Goal: Use online tool/utility: Utilize a website feature to perform a specific function

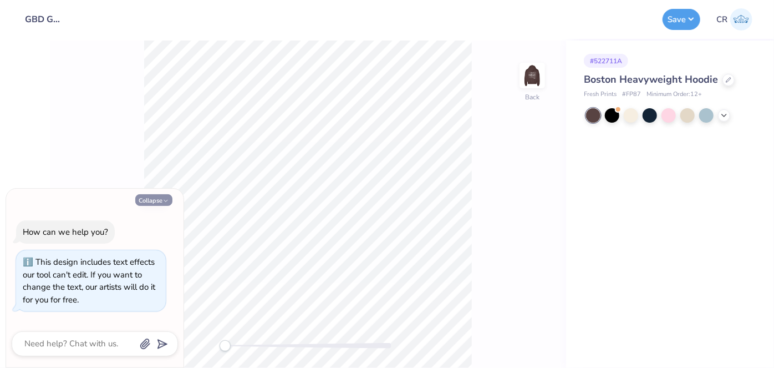
click at [155, 199] on button "Collapse" at bounding box center [153, 200] width 37 height 12
type textarea "x"
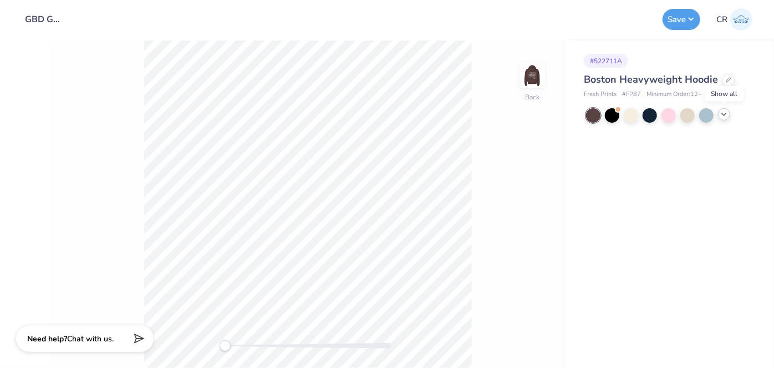
click at [721, 114] on icon at bounding box center [724, 114] width 9 height 9
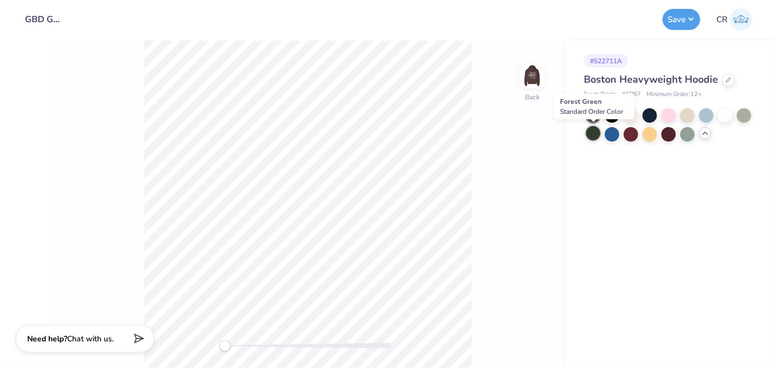
click at [589, 136] on div at bounding box center [593, 133] width 14 height 14
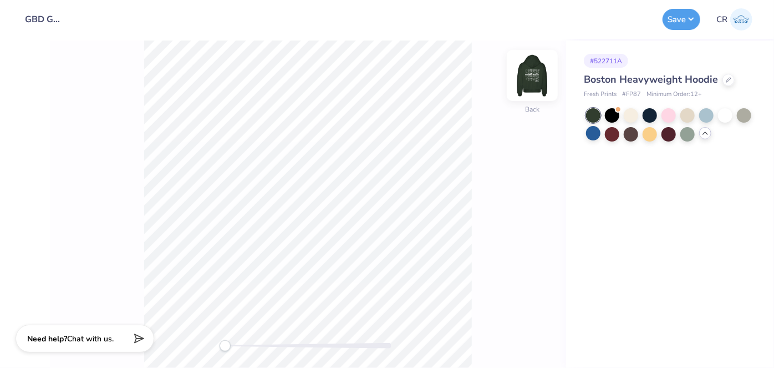
click at [535, 66] on img at bounding box center [532, 75] width 44 height 44
click at [535, 66] on img at bounding box center [532, 75] width 22 height 22
click at [528, 93] on img at bounding box center [532, 75] width 44 height 44
click at [595, 137] on div at bounding box center [593, 133] width 14 height 14
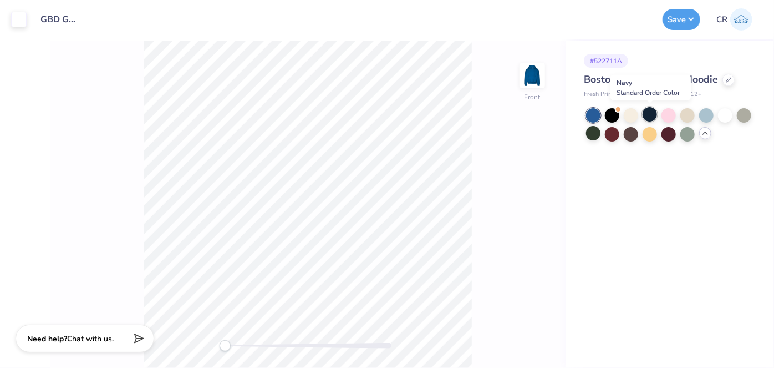
click at [646, 121] on div at bounding box center [649, 114] width 14 height 14
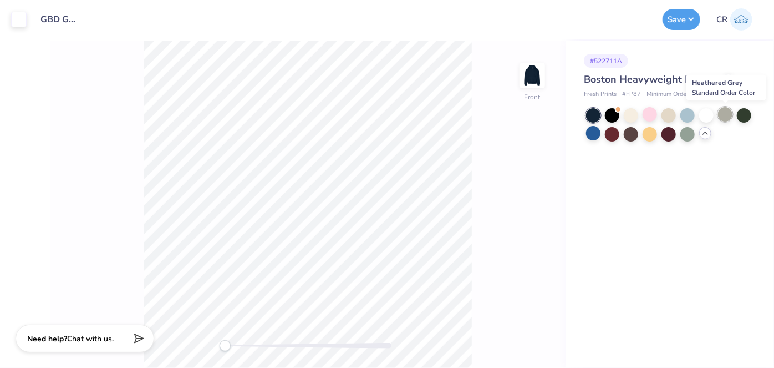
click at [721, 115] on div at bounding box center [725, 114] width 14 height 14
click at [710, 116] on div at bounding box center [706, 114] width 14 height 14
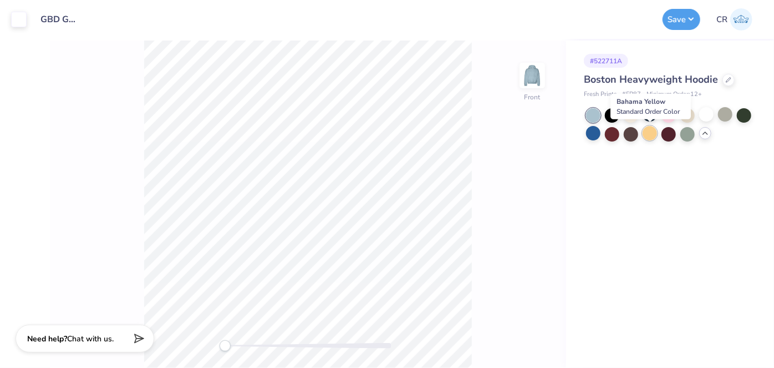
click at [648, 131] on div at bounding box center [649, 133] width 14 height 14
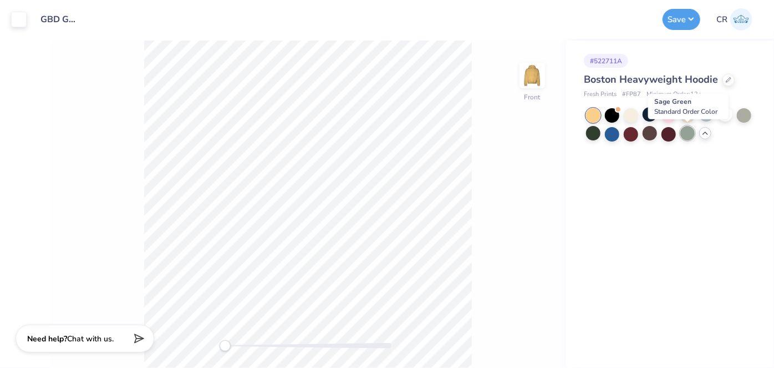
click at [690, 137] on div at bounding box center [687, 133] width 14 height 14
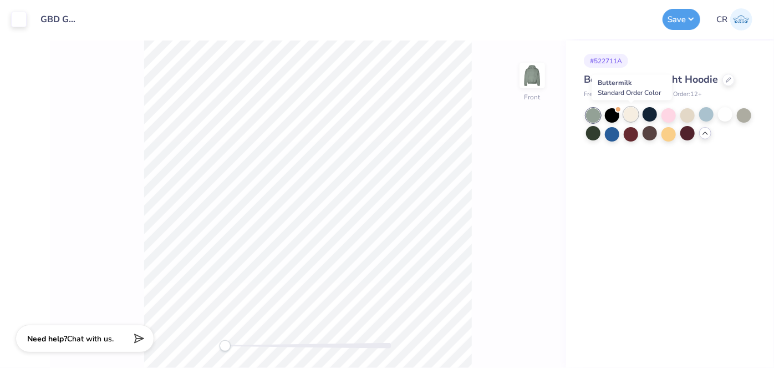
click at [628, 119] on div at bounding box center [631, 114] width 14 height 14
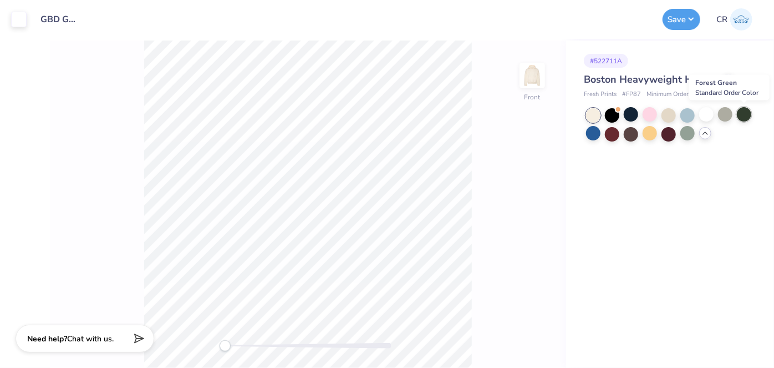
click at [746, 113] on div at bounding box center [744, 114] width 14 height 14
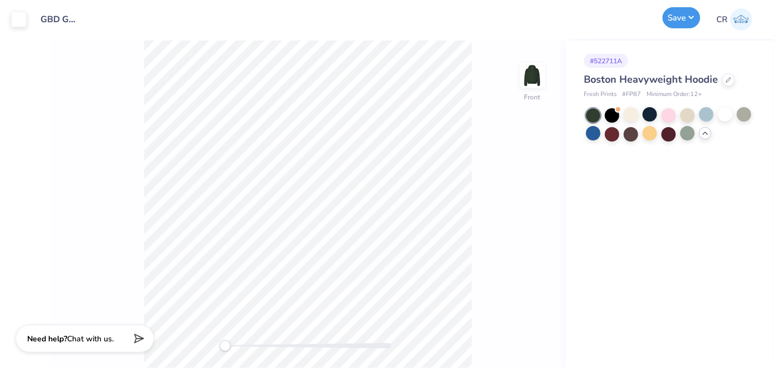
click at [681, 19] on button "Save" at bounding box center [681, 17] width 38 height 21
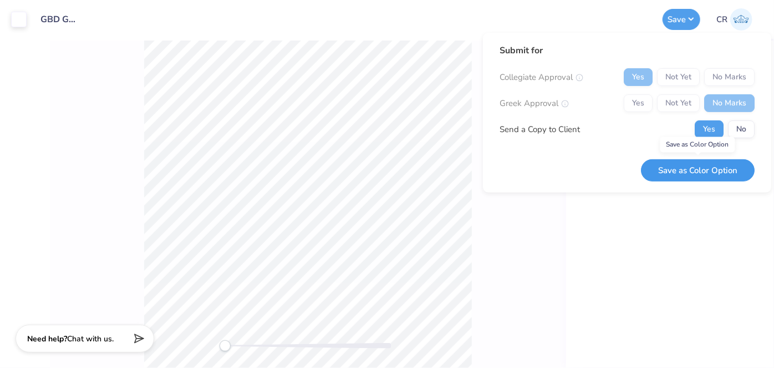
click at [715, 176] on button "Save as Color Option" at bounding box center [698, 170] width 114 height 23
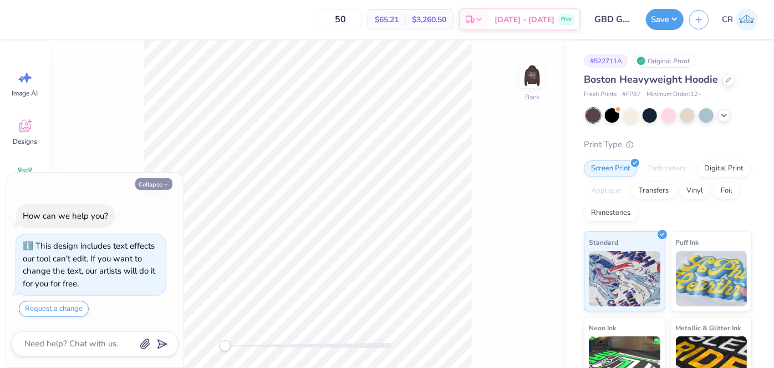
click at [147, 188] on button "Collapse" at bounding box center [153, 184] width 37 height 12
type textarea "x"
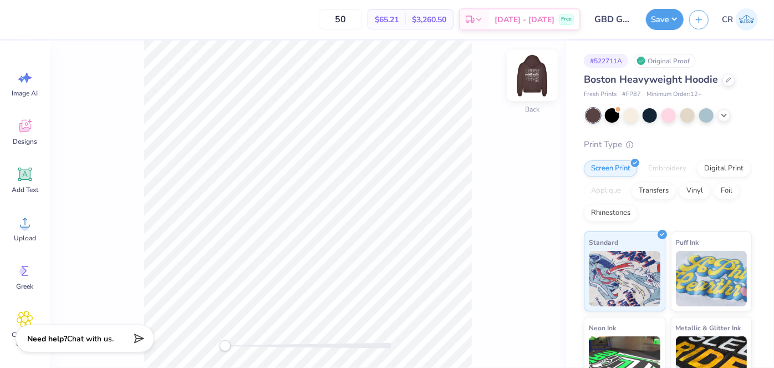
click at [528, 87] on img at bounding box center [532, 75] width 44 height 44
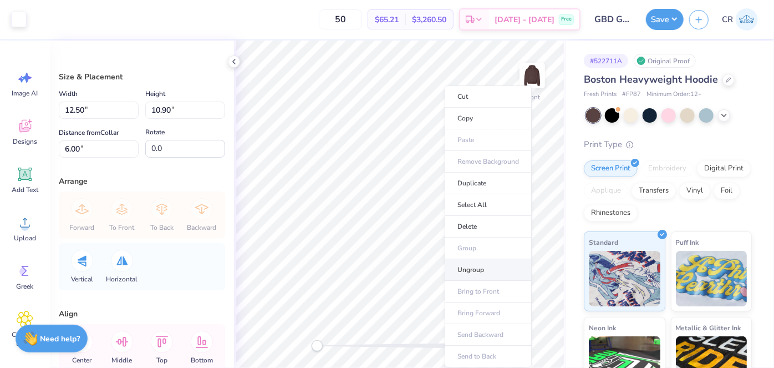
click at [491, 259] on li "Ungroup" at bounding box center [488, 270] width 87 height 22
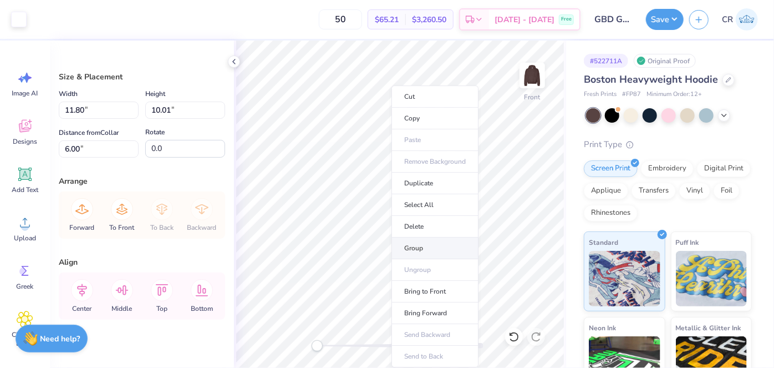
click at [417, 246] on li "Group" at bounding box center [434, 248] width 87 height 22
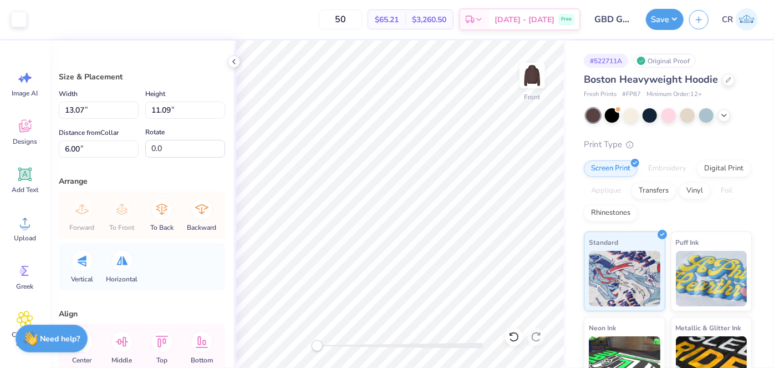
type input "13.07"
type input "11.09"
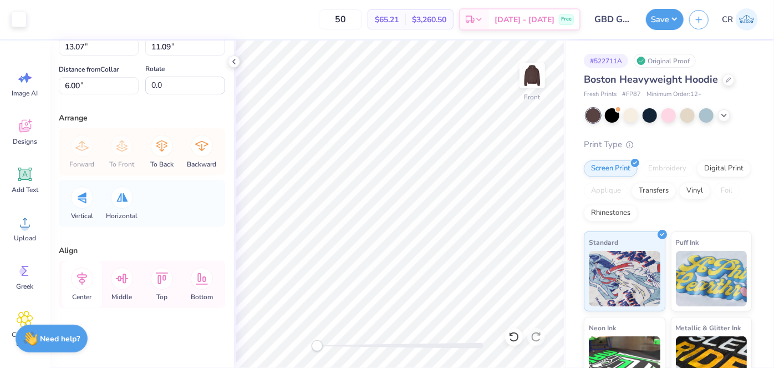
click at [70, 290] on div "Center" at bounding box center [82, 284] width 40 height 47
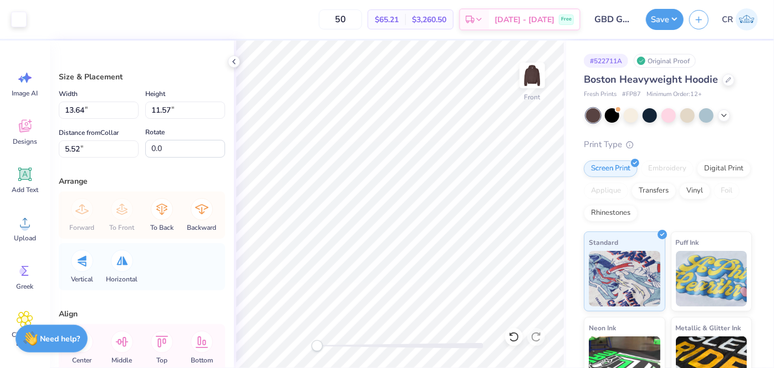
type input "13.64"
type input "11.57"
type input "5.52"
click at [90, 343] on icon at bounding box center [82, 341] width 22 height 22
type input "11.11"
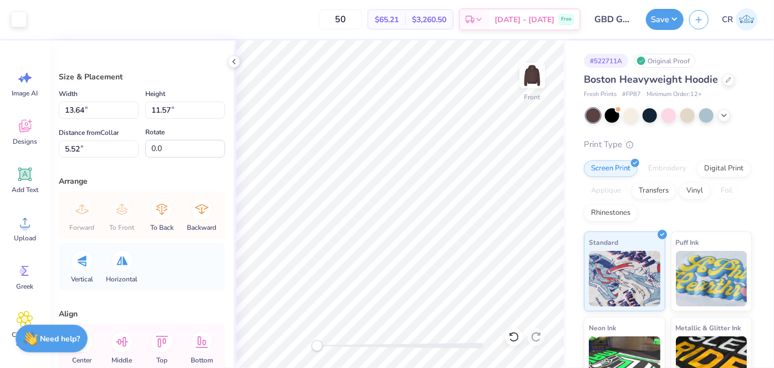
type input "9.43"
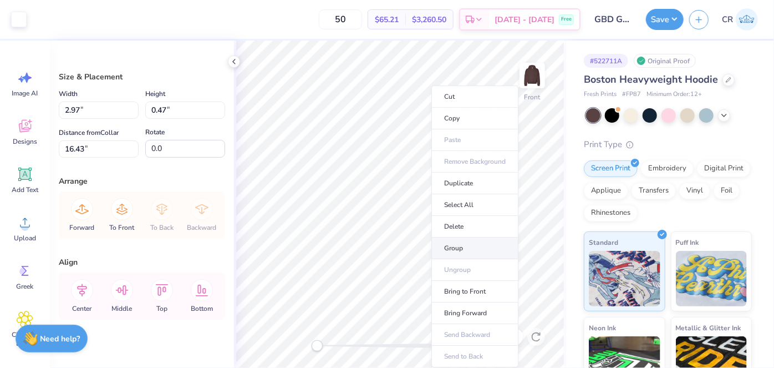
click at [436, 246] on li "Group" at bounding box center [474, 248] width 87 height 22
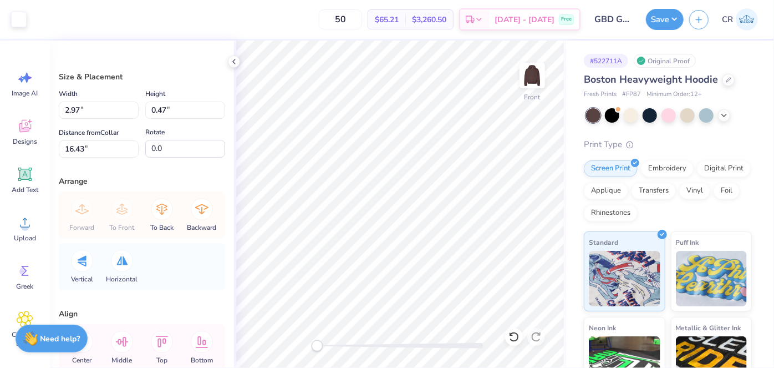
type input "11.11"
type input "9.43"
type input "5.52"
type input "14.80"
type input "12.55"
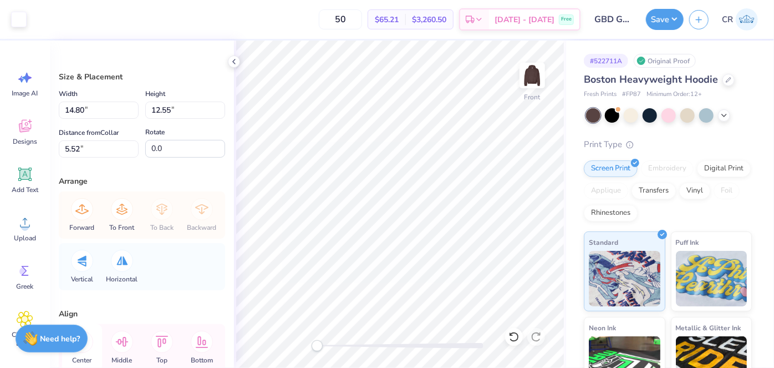
click at [93, 343] on div "Center" at bounding box center [82, 347] width 40 height 47
type input "14.43"
type input "12.24"
click at [92, 349] on div "Center" at bounding box center [82, 347] width 40 height 47
type input "2.97"
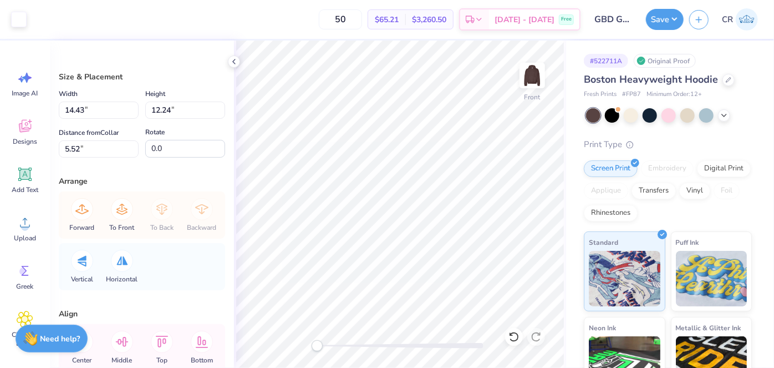
type input "0.47"
type input "20.35"
type input "14.25"
type input "12.09"
click at [91, 344] on icon at bounding box center [82, 341] width 22 height 22
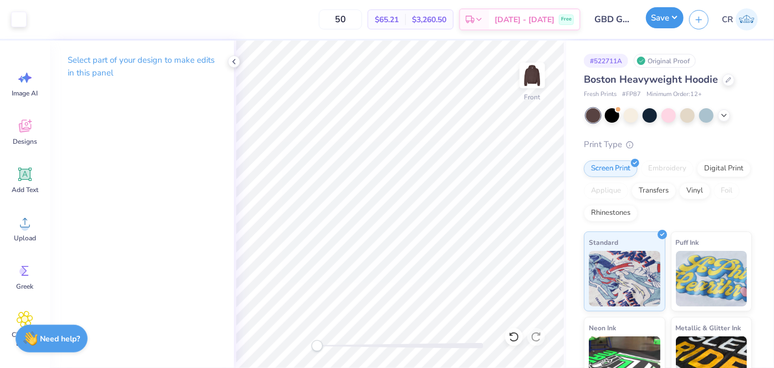
click at [666, 18] on button "Save" at bounding box center [665, 17] width 38 height 21
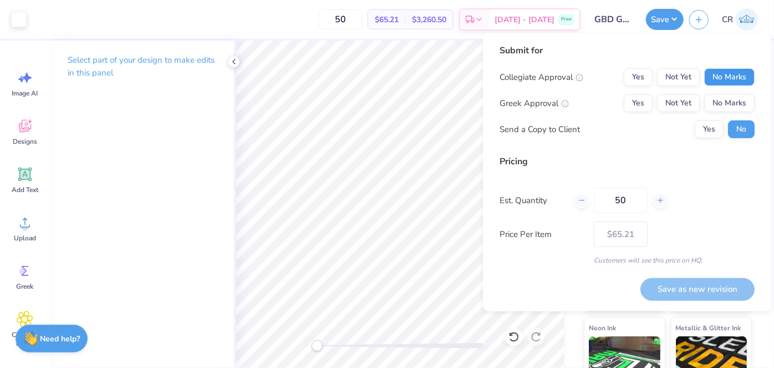
click at [720, 75] on button "No Marks" at bounding box center [729, 77] width 50 height 18
click at [733, 95] on button "No Marks" at bounding box center [729, 103] width 50 height 18
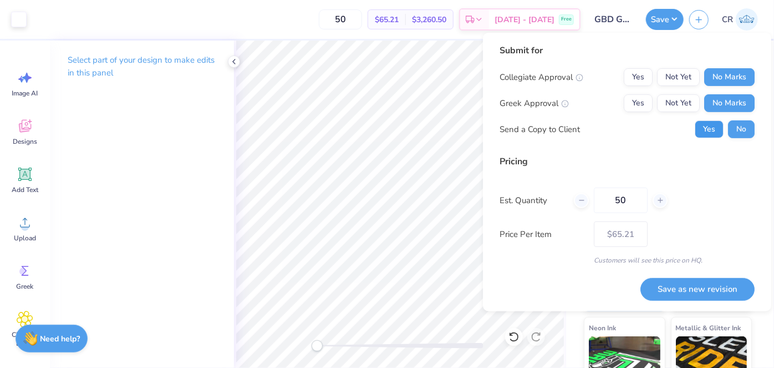
click at [708, 129] on button "Yes" at bounding box center [709, 129] width 29 height 18
click at [690, 289] on button "Save as new revision" at bounding box center [697, 288] width 114 height 23
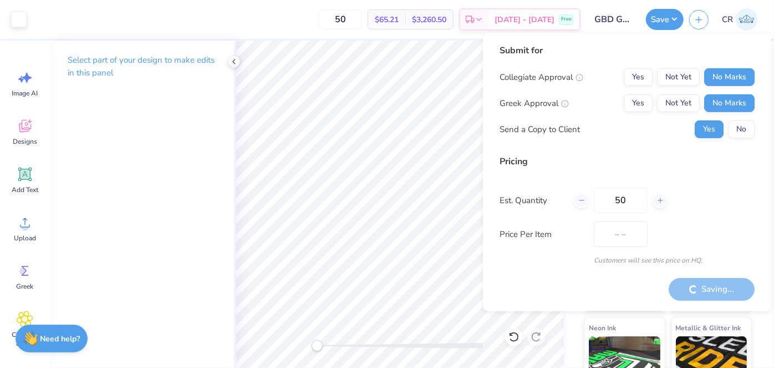
type input "$65.21"
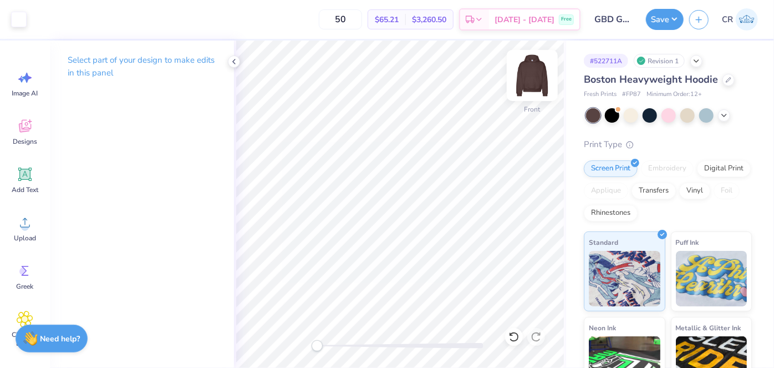
click at [545, 76] on img at bounding box center [532, 75] width 44 height 44
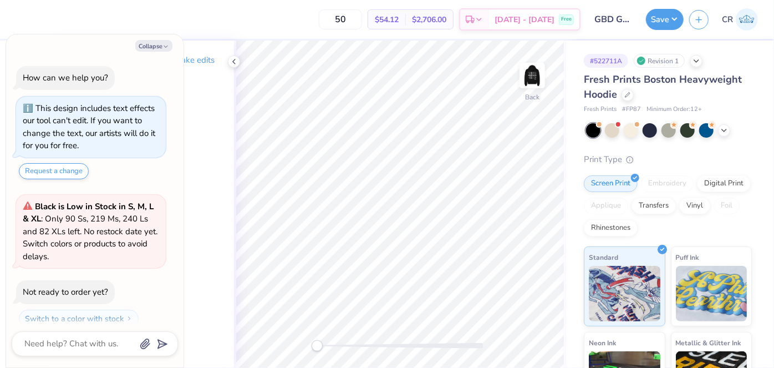
scroll to position [30, 0]
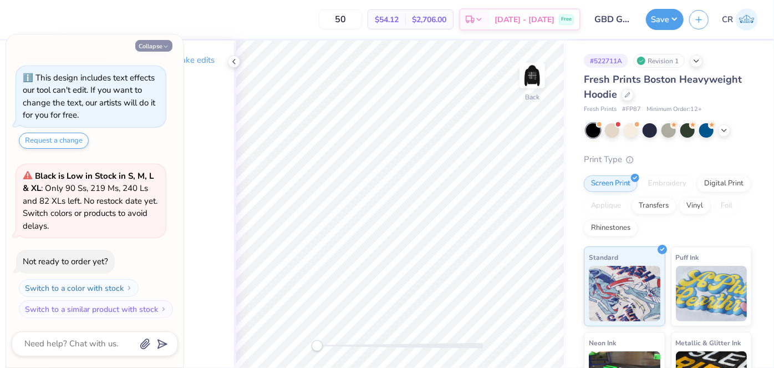
click at [143, 47] on button "Collapse" at bounding box center [153, 46] width 37 height 12
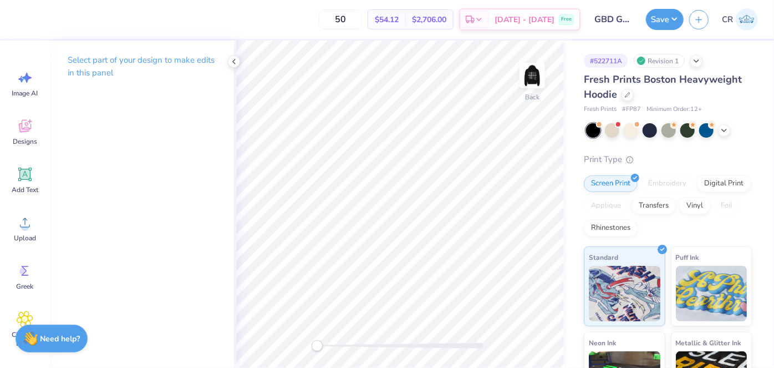
click at [717, 129] on div at bounding box center [669, 130] width 166 height 14
click at [721, 130] on icon at bounding box center [724, 129] width 9 height 9
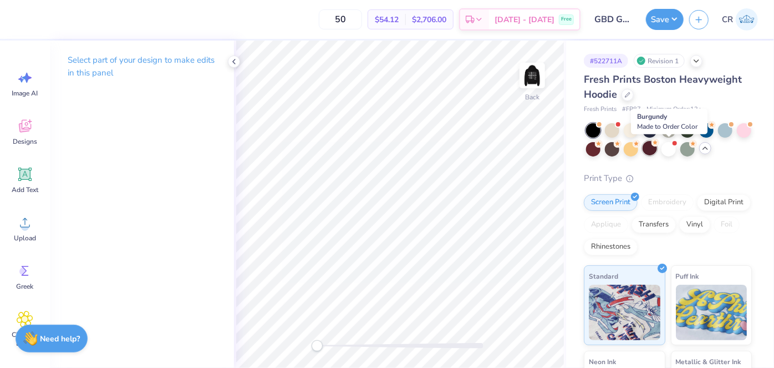
click at [657, 151] on div at bounding box center [649, 148] width 14 height 14
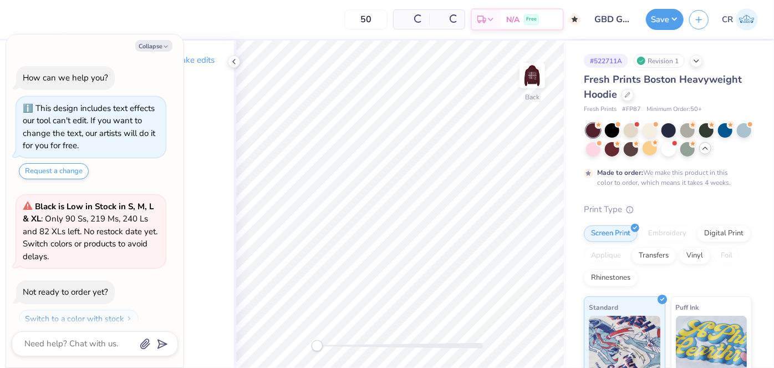
scroll to position [134, 0]
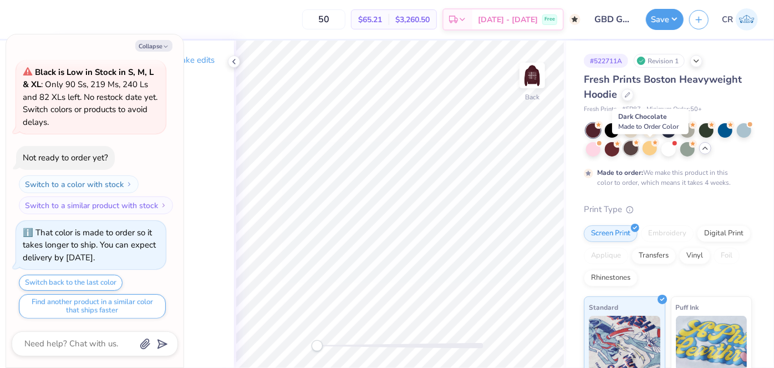
click at [638, 148] on div at bounding box center [631, 148] width 14 height 14
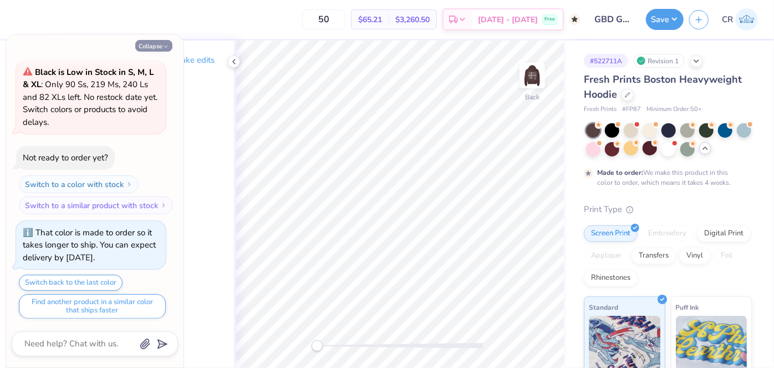
click at [142, 44] on button "Collapse" at bounding box center [153, 46] width 37 height 12
type textarea "x"
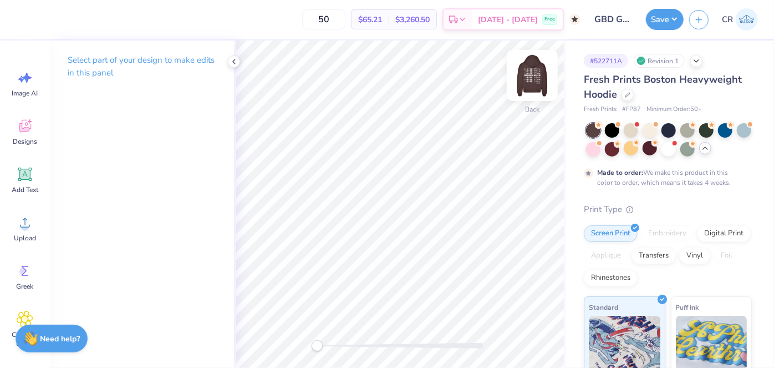
click at [530, 80] on img at bounding box center [532, 75] width 44 height 44
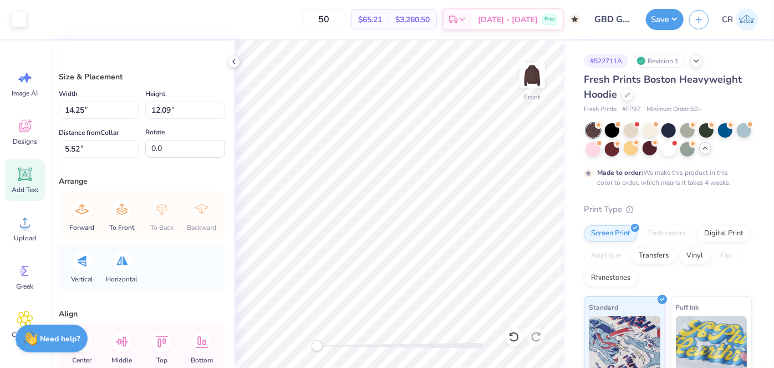
click at [19, 182] on icon at bounding box center [25, 174] width 17 height 17
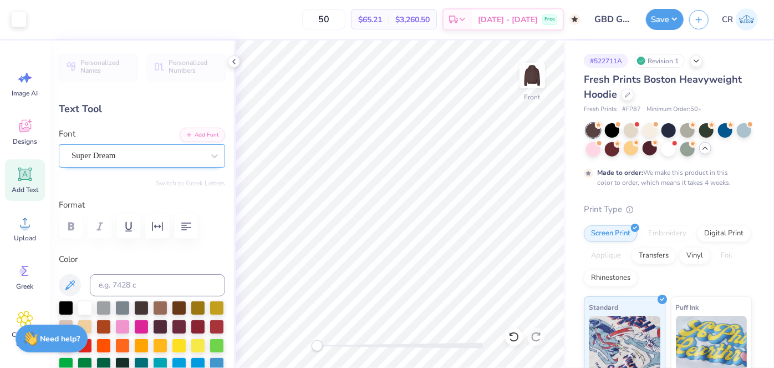
click at [171, 155] on div "Super Dream" at bounding box center [137, 155] width 134 height 17
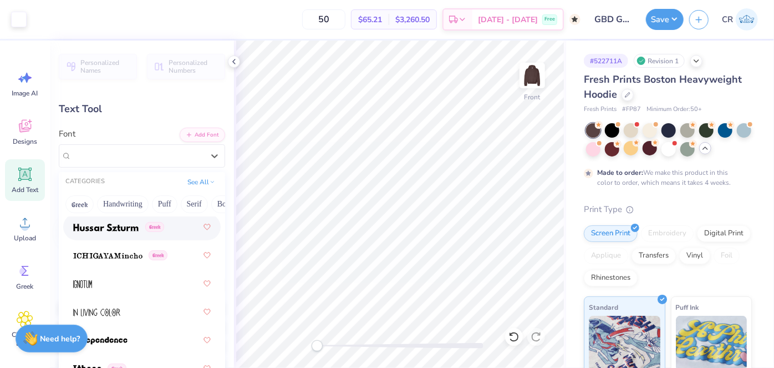
scroll to position [4149, 0]
click at [159, 225] on span "Greek" at bounding box center [154, 226] width 19 height 10
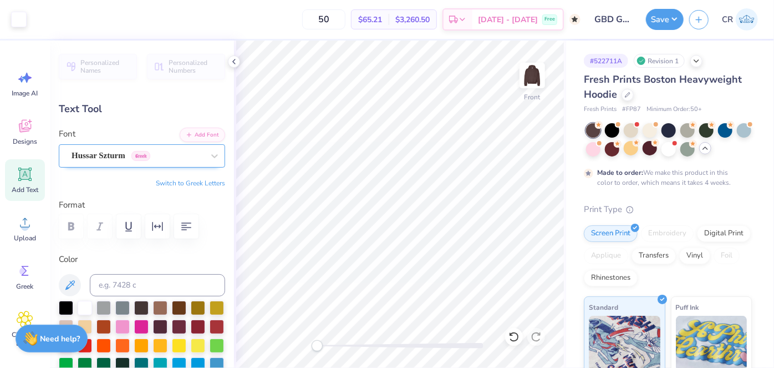
click at [175, 155] on div "Hussar Szturm Greek" at bounding box center [137, 155] width 134 height 17
click at [175, 155] on div "Hussar Szturm Greek" at bounding box center [138, 155] width 132 height 13
click at [174, 157] on div "Hussar Szturm Greek" at bounding box center [138, 155] width 132 height 13
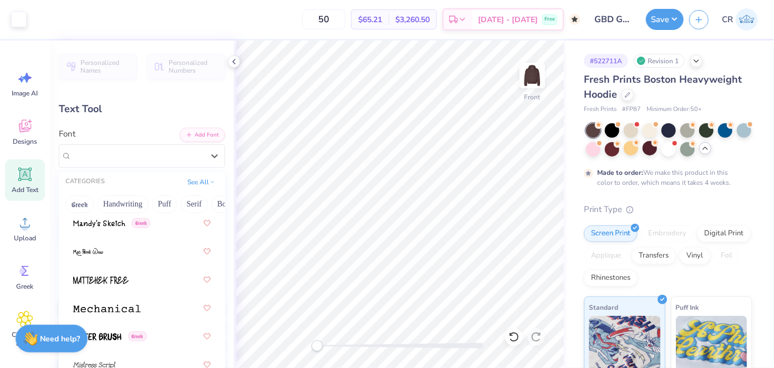
scroll to position [5625, 0]
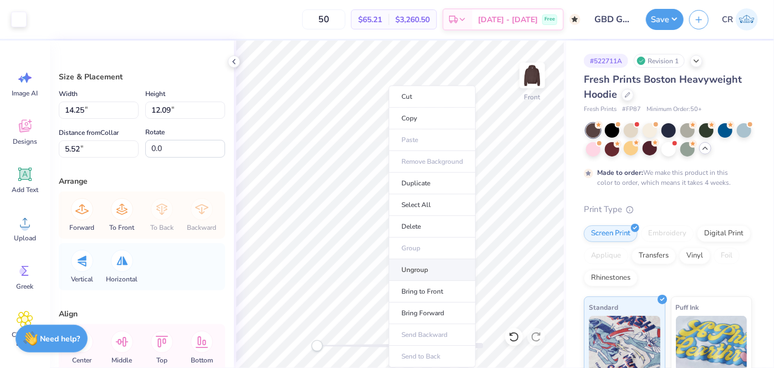
click at [429, 264] on li "Ungroup" at bounding box center [432, 270] width 87 height 22
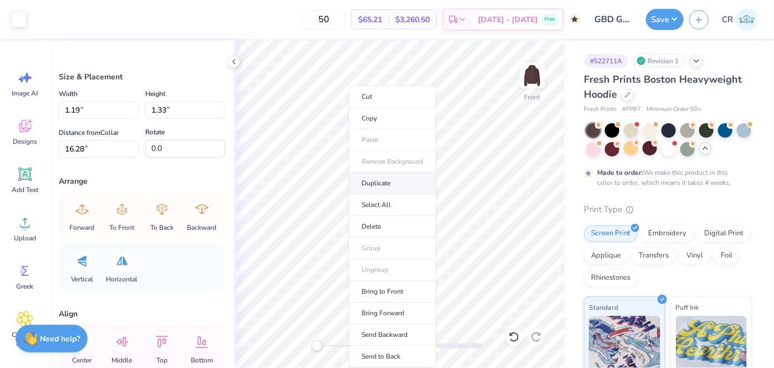
click at [402, 177] on li "Duplicate" at bounding box center [392, 183] width 87 height 22
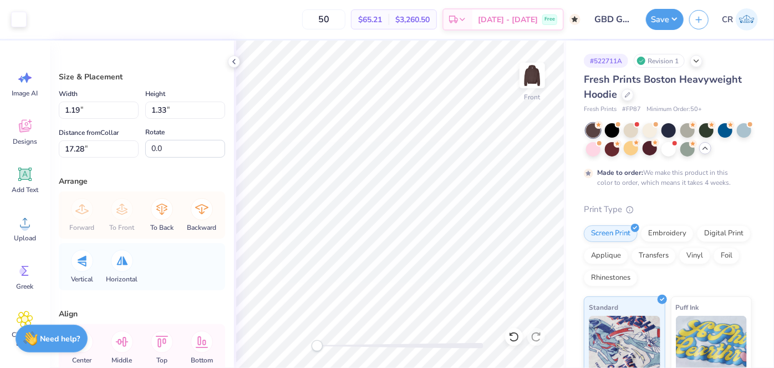
type input "17.28"
type input "1.01"
type input "1.28"
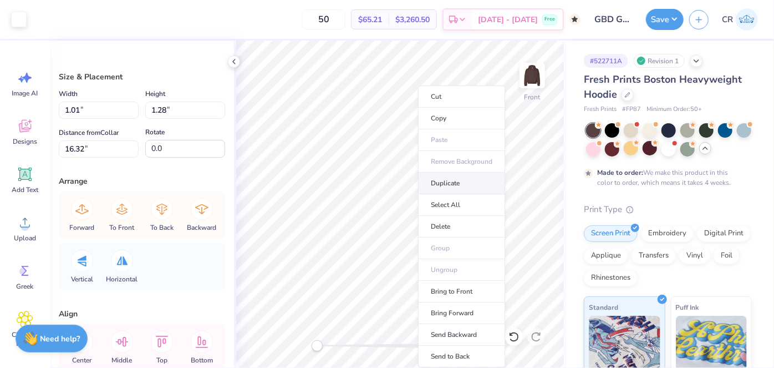
click at [468, 177] on li "Duplicate" at bounding box center [461, 183] width 87 height 22
type input "17.32"
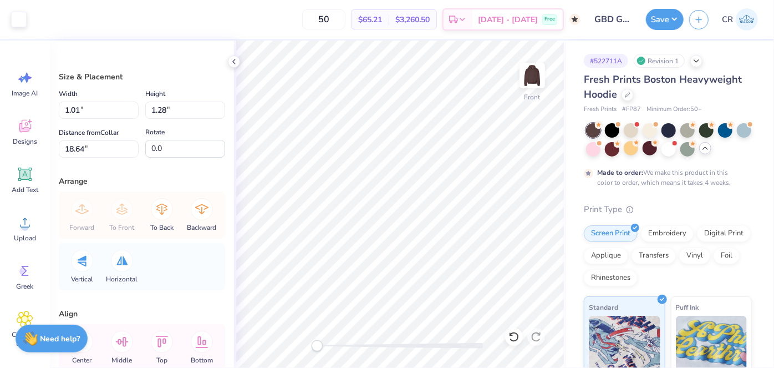
type input "1.01"
type input "1.28"
type input "18.64"
type input "0.63"
type input "0.80"
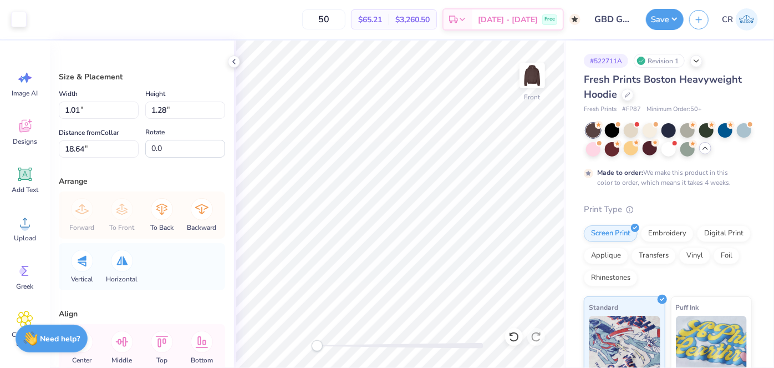
type input "19.12"
click at [512, 340] on icon at bounding box center [513, 336] width 9 height 10
type input "1.01"
type input "1.28"
type input "18.64"
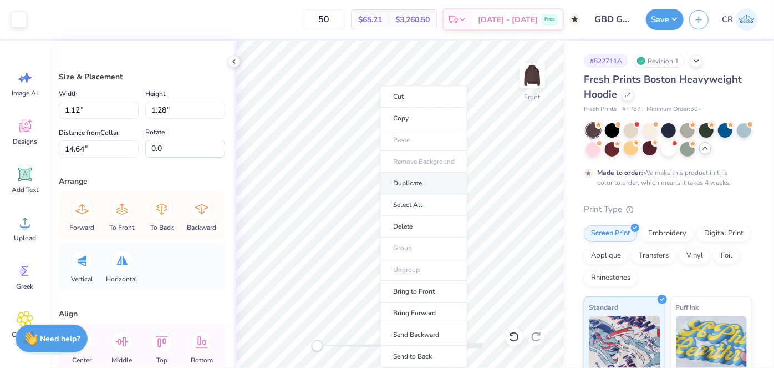
click at [413, 188] on li "Duplicate" at bounding box center [423, 183] width 87 height 22
type input "15.64"
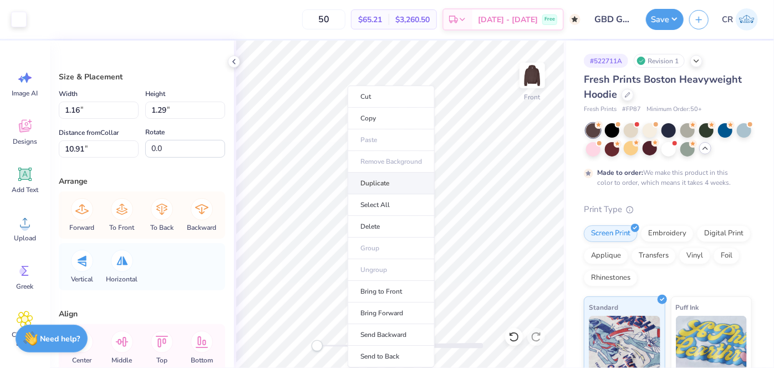
click at [389, 177] on li "Duplicate" at bounding box center [391, 183] width 87 height 22
type input "11.91"
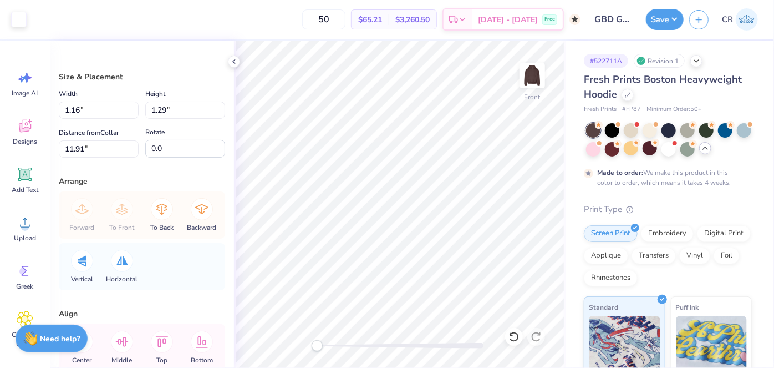
type input "0.97"
type input "1.24"
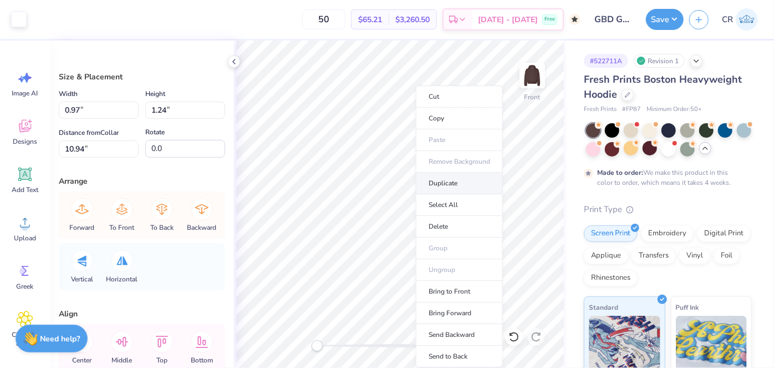
click at [442, 183] on li "Duplicate" at bounding box center [459, 183] width 87 height 22
type input "11.94"
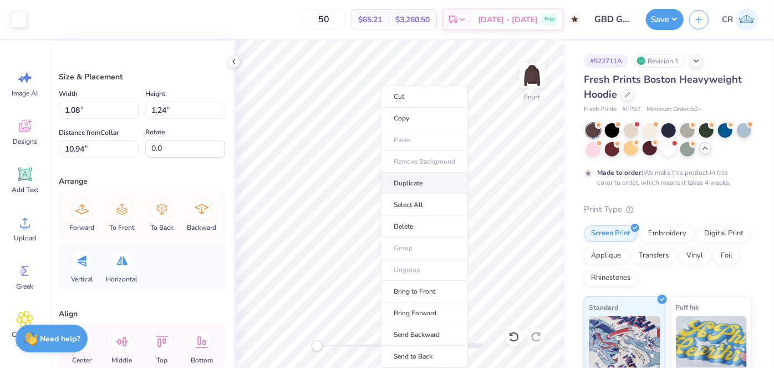
click at [412, 189] on li "Duplicate" at bounding box center [424, 183] width 87 height 22
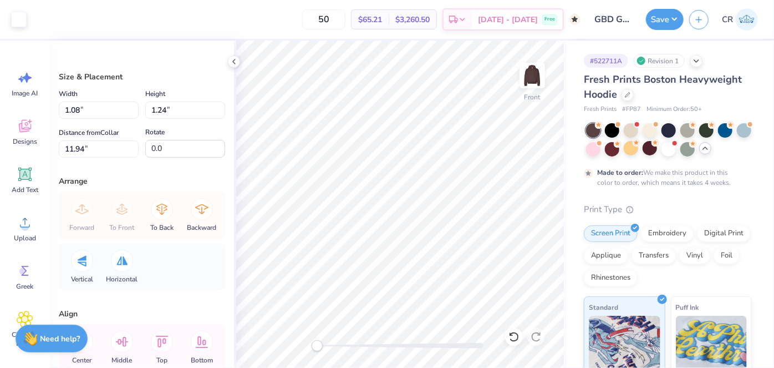
type input "11.94"
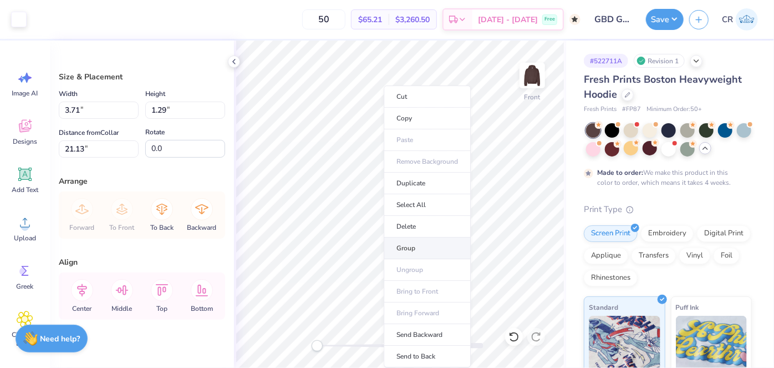
click at [423, 246] on li "Group" at bounding box center [427, 248] width 87 height 22
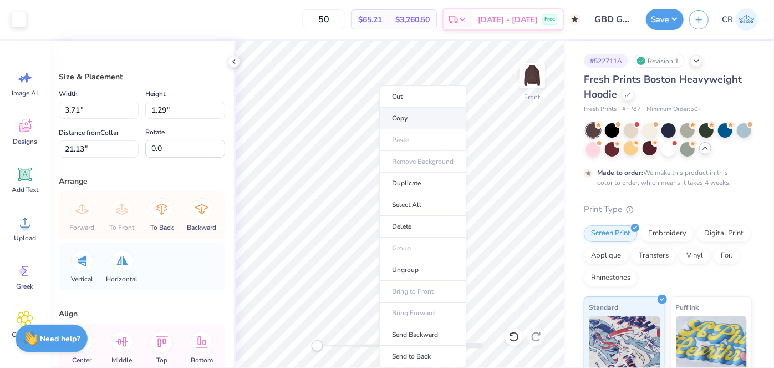
click at [414, 120] on li "Copy" at bounding box center [422, 119] width 87 height 22
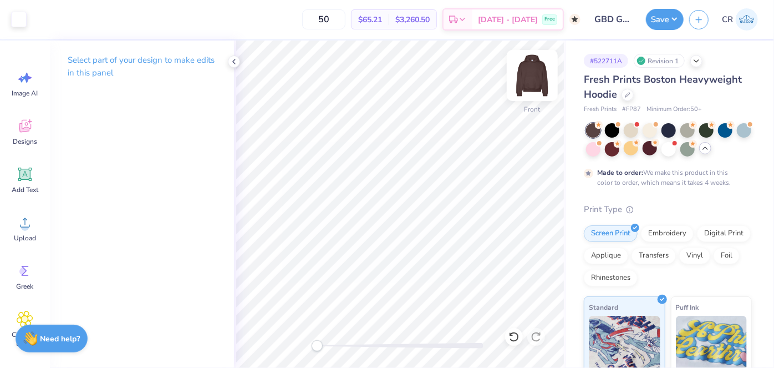
click at [529, 76] on img at bounding box center [532, 75] width 44 height 44
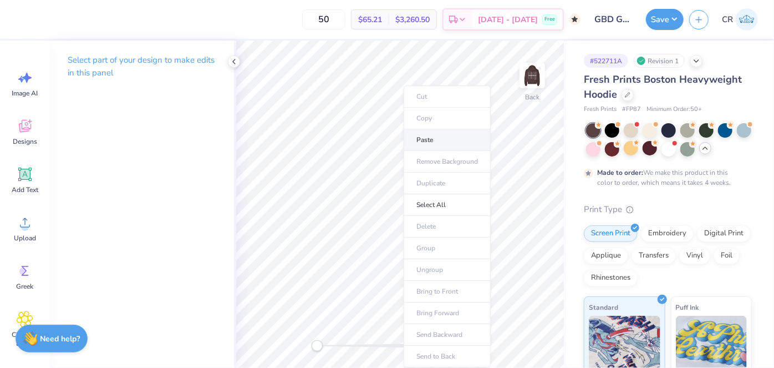
click at [437, 141] on li "Paste" at bounding box center [447, 140] width 87 height 22
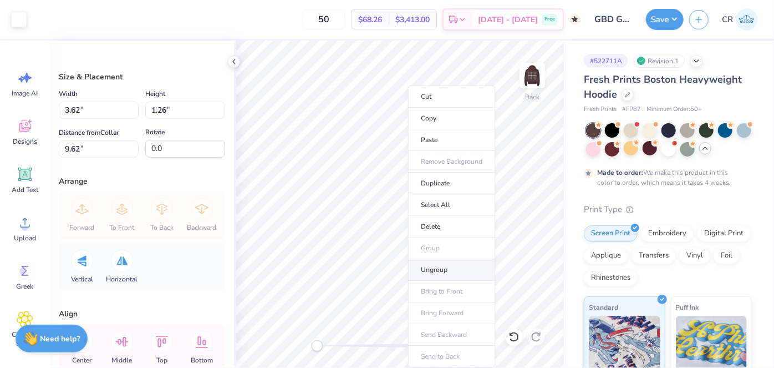
click at [437, 263] on li "Ungroup" at bounding box center [451, 270] width 87 height 22
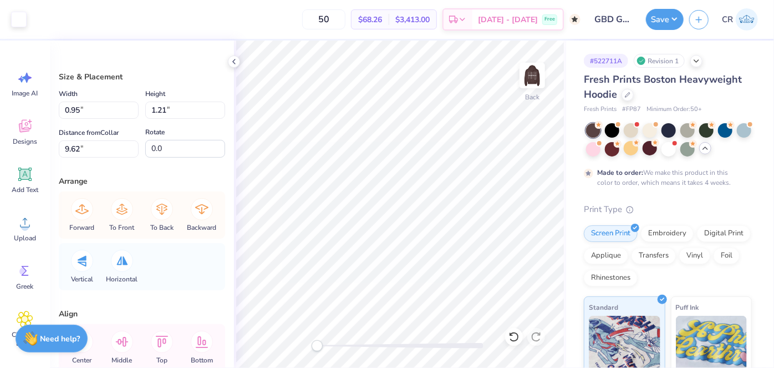
type input "0.95"
type input "1.21"
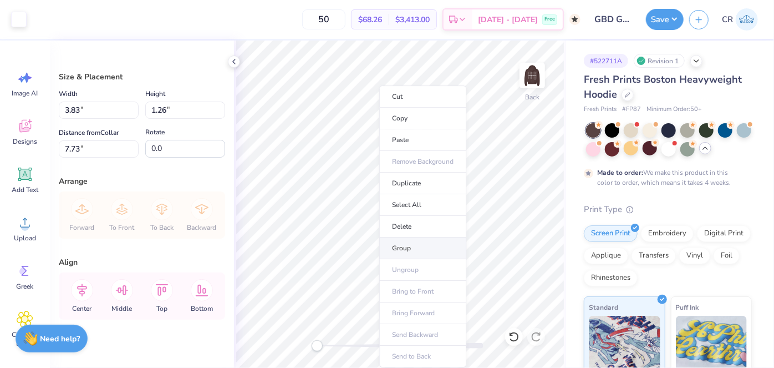
click at [424, 241] on li "Group" at bounding box center [422, 248] width 87 height 22
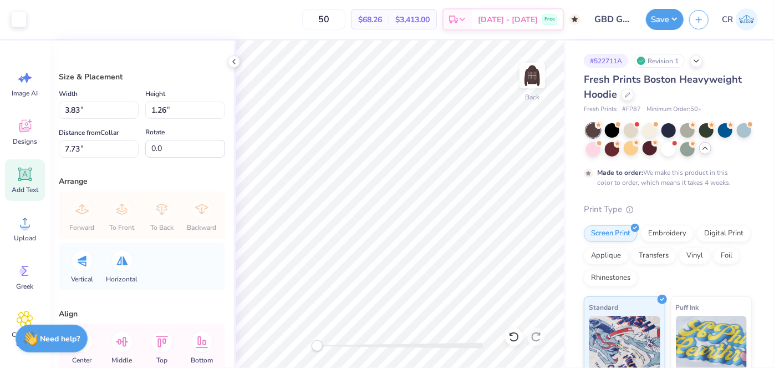
click at [17, 176] on icon at bounding box center [25, 174] width 17 height 17
click at [16, 176] on div "Add Text" at bounding box center [25, 180] width 40 height 42
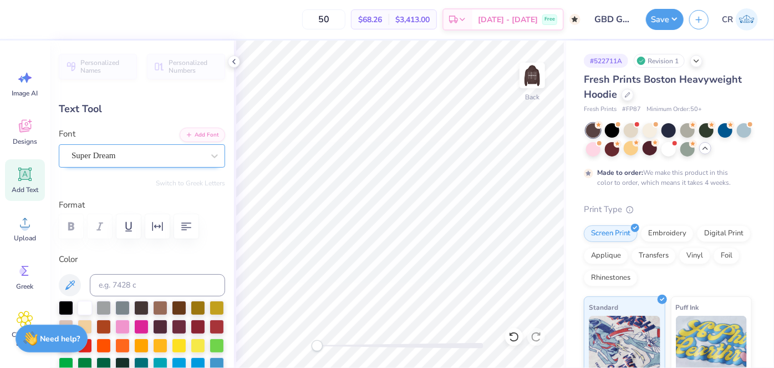
click at [111, 152] on div "Super Dream" at bounding box center [137, 155] width 134 height 17
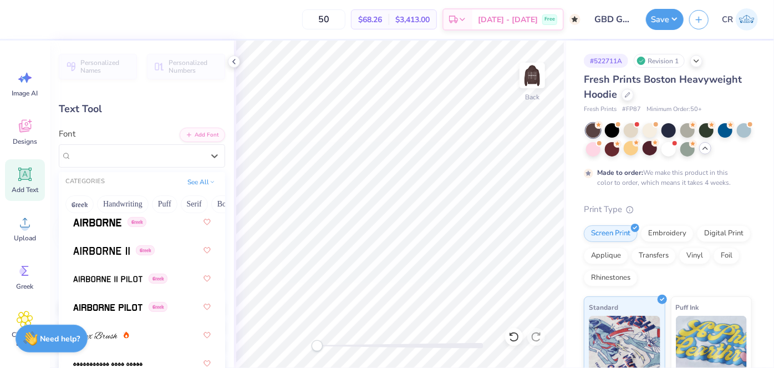
scroll to position [284, 0]
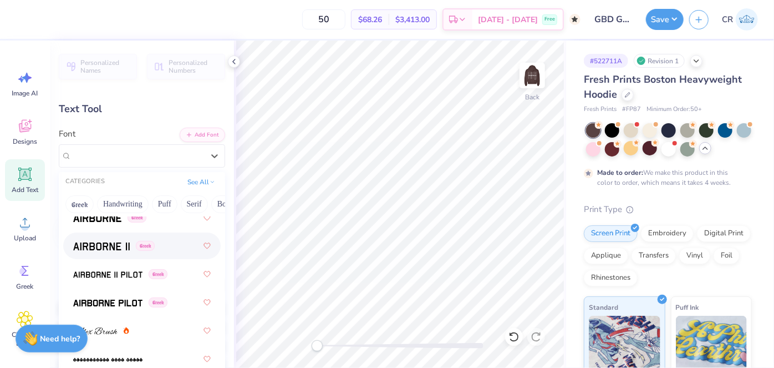
click at [155, 236] on div "Greek" at bounding box center [141, 246] width 137 height 20
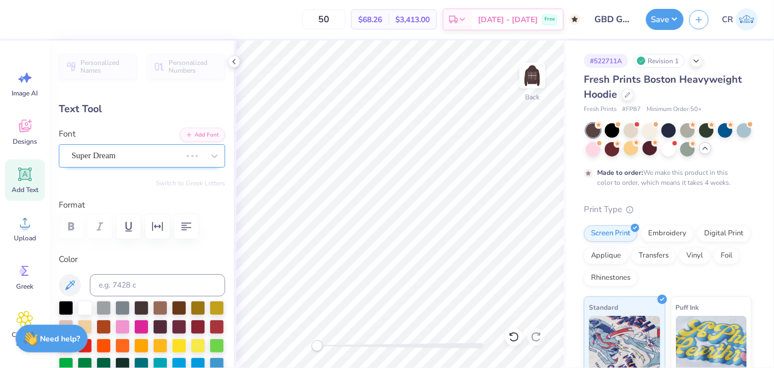
click at [147, 151] on div "Super Dream" at bounding box center [126, 155] width 112 height 17
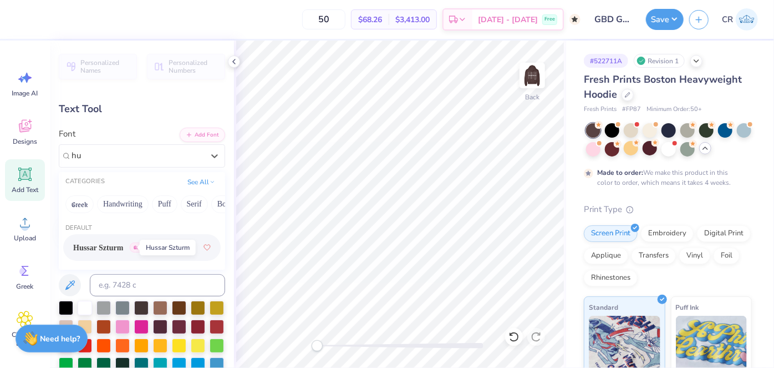
click at [116, 243] on span "Hussar Szturm" at bounding box center [98, 248] width 50 height 12
type input "hu"
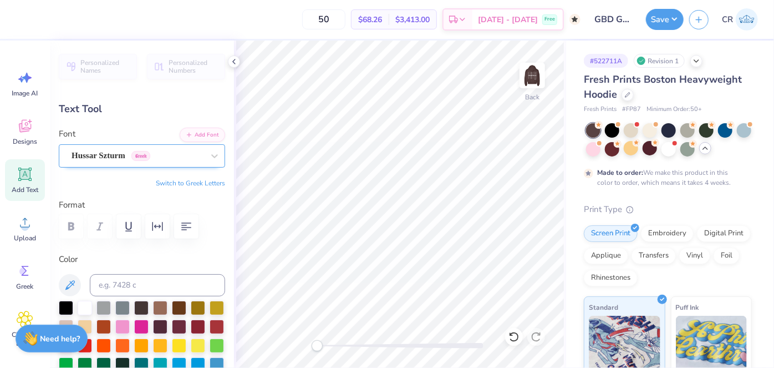
click at [108, 159] on div "Hussar Szturm Greek" at bounding box center [137, 155] width 134 height 17
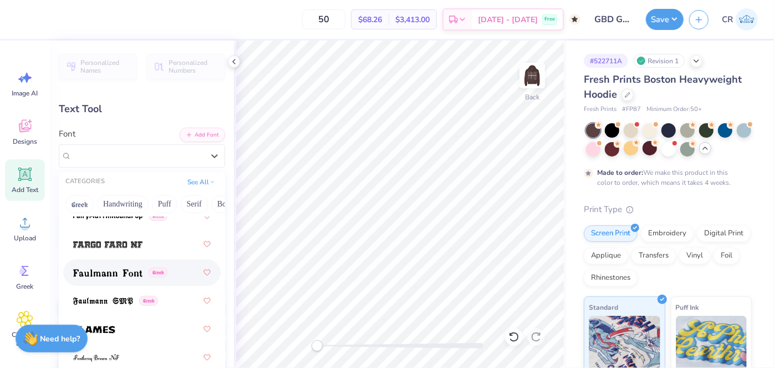
scroll to position [3285, 0]
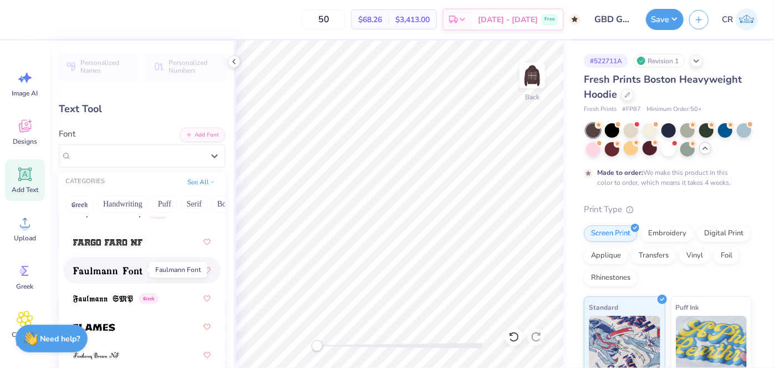
click at [140, 273] on img at bounding box center [107, 271] width 69 height 8
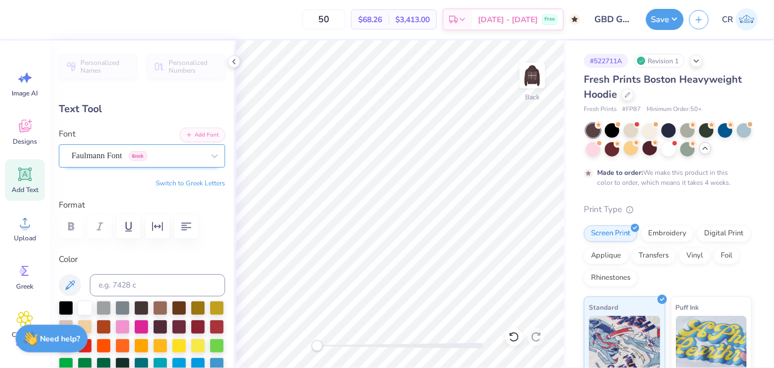
click at [123, 157] on div "Faulmann Font Greek" at bounding box center [137, 155] width 134 height 17
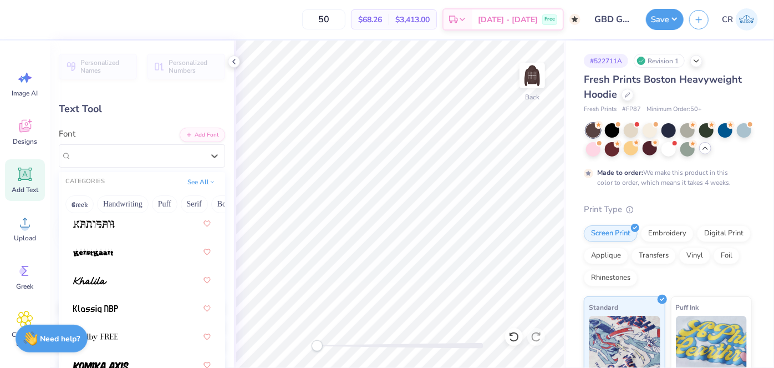
scroll to position [4409, 0]
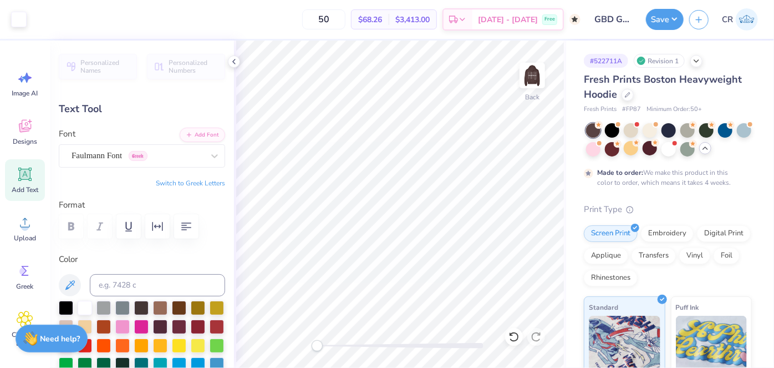
type input "7.48"
type input "2.19"
type input "5.65"
click at [236, 64] on icon at bounding box center [233, 61] width 9 height 9
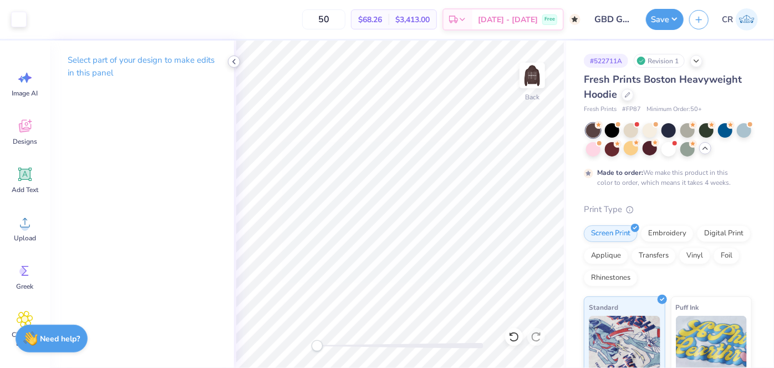
click at [232, 58] on icon at bounding box center [233, 61] width 9 height 9
click at [675, 20] on button "Save" at bounding box center [665, 17] width 38 height 21
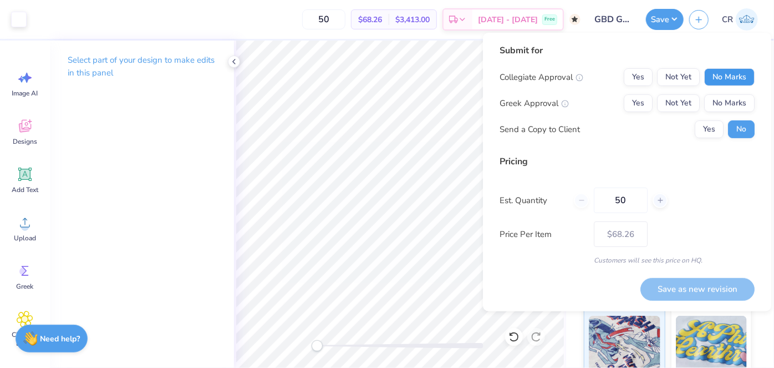
click at [725, 73] on button "No Marks" at bounding box center [729, 77] width 50 height 18
click at [729, 95] on button "No Marks" at bounding box center [729, 103] width 50 height 18
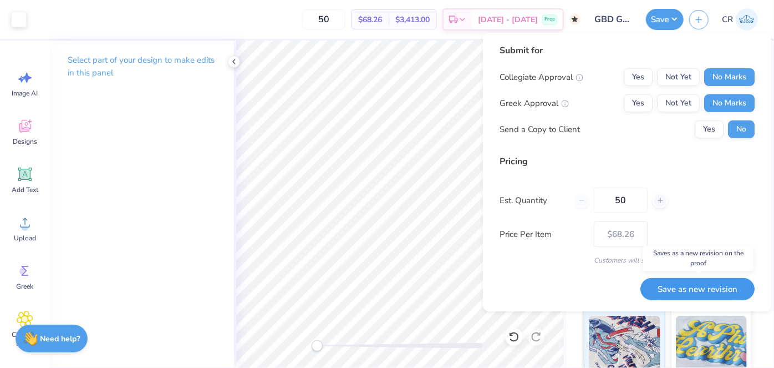
click at [717, 289] on button "Save as new revision" at bounding box center [697, 288] width 114 height 23
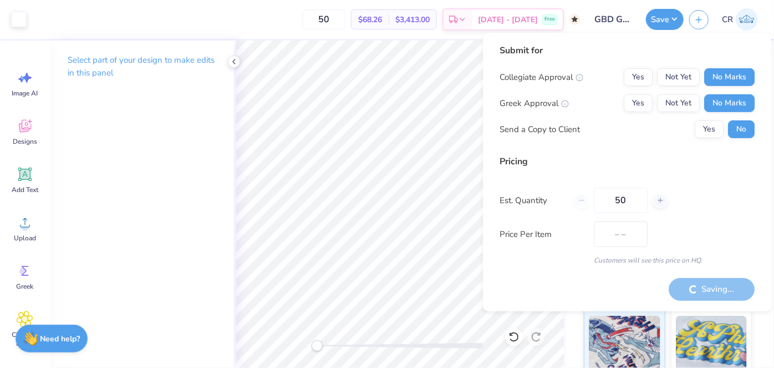
type input "$68.26"
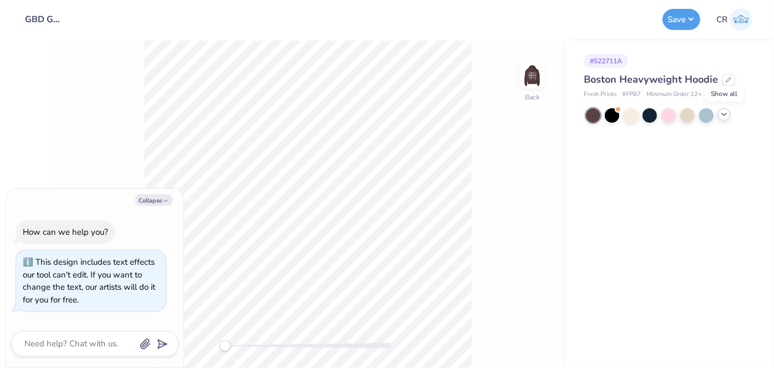
click at [722, 116] on icon at bounding box center [724, 114] width 9 height 9
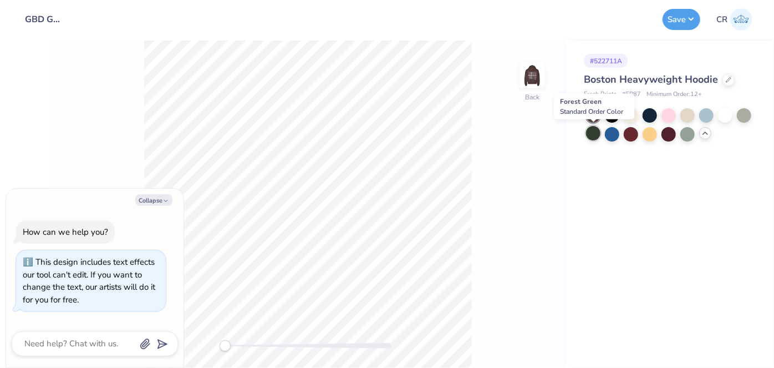
click at [591, 137] on div at bounding box center [593, 133] width 14 height 14
click at [689, 13] on button "Save" at bounding box center [681, 17] width 38 height 21
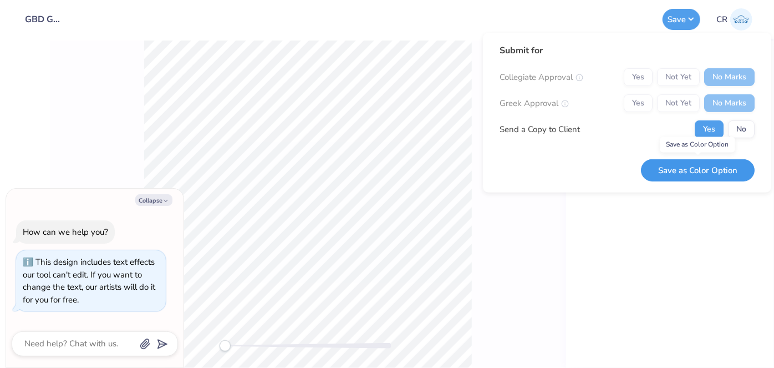
click at [700, 165] on button "Save as Color Option" at bounding box center [698, 170] width 114 height 23
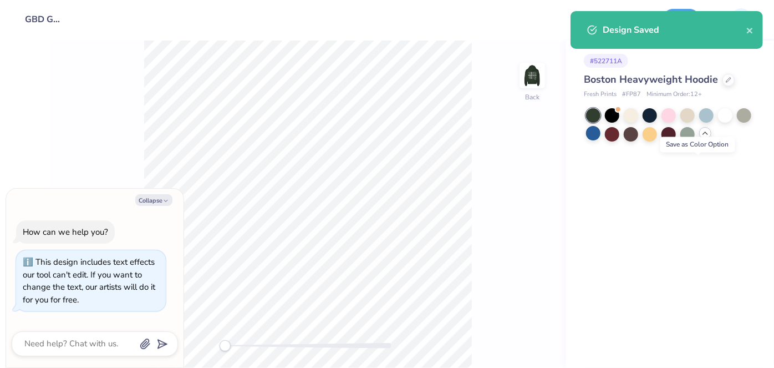
type textarea "x"
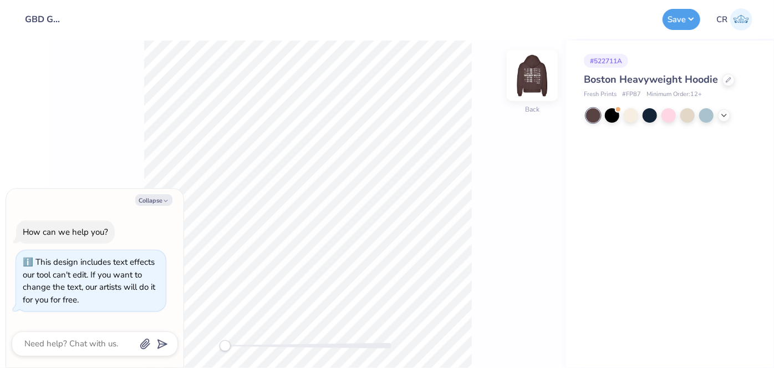
click at [544, 71] on img at bounding box center [532, 75] width 44 height 44
type textarea "x"
